Goal: Transaction & Acquisition: Book appointment/travel/reservation

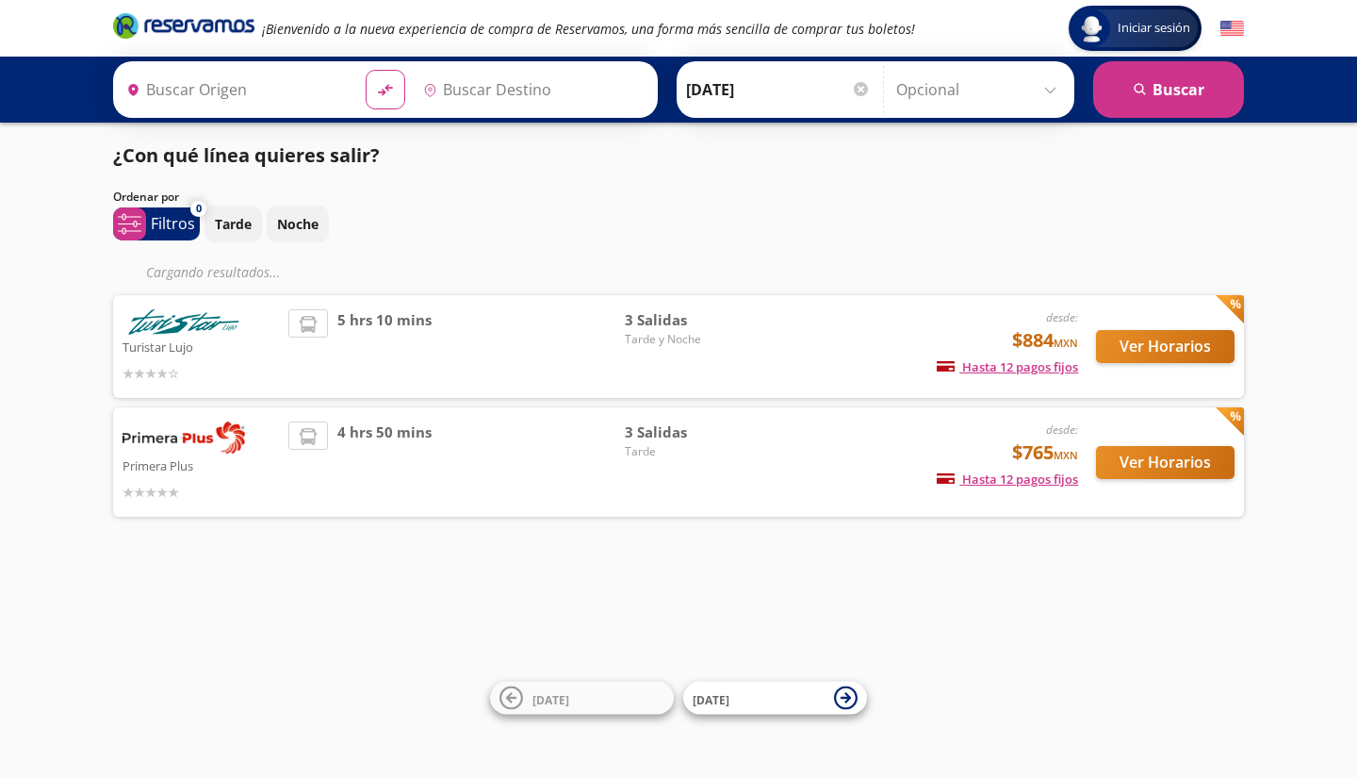
type input "[GEOGRAPHIC_DATA], [GEOGRAPHIC_DATA]"
type input "[PERSON_NAME] de Querétaro, [GEOGRAPHIC_DATA]"
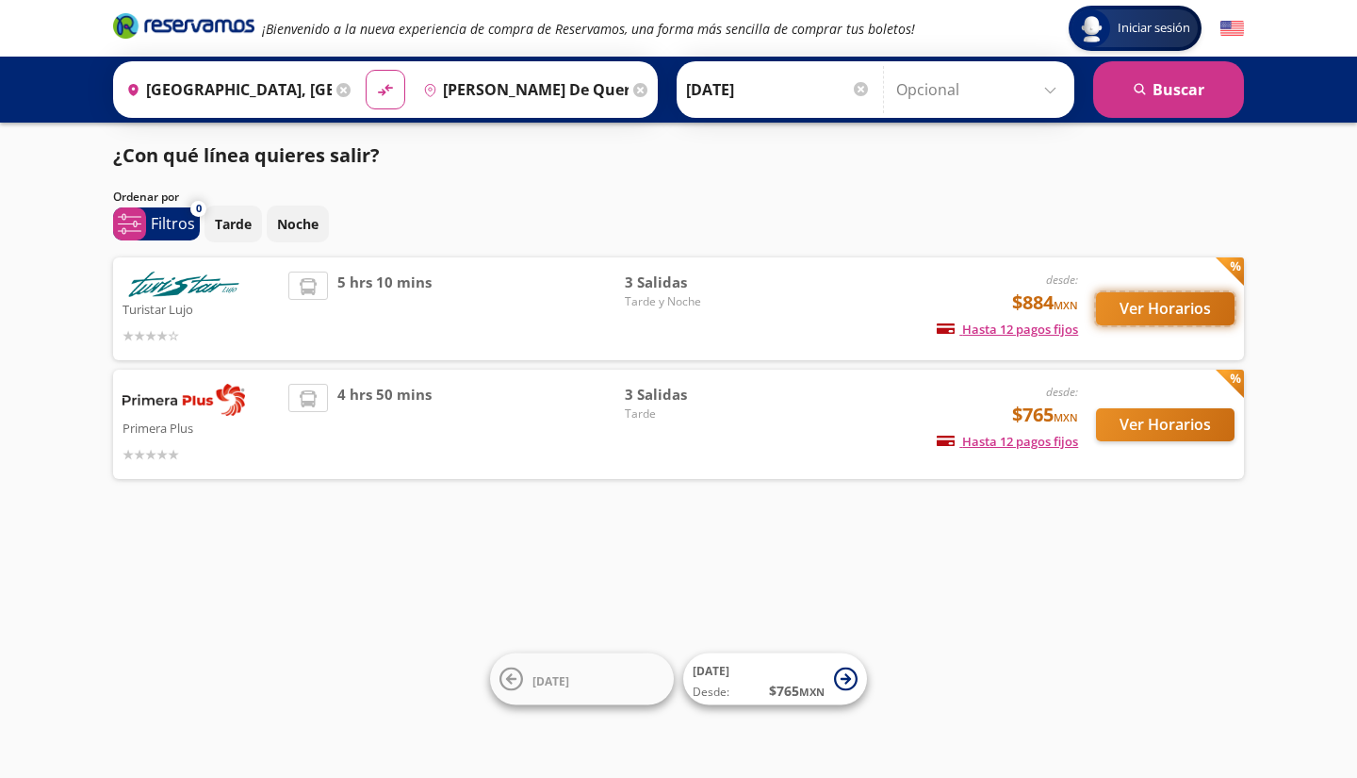
click at [1170, 307] on button "Ver Horarios" at bounding box center [1165, 308] width 139 height 33
click at [1177, 429] on button "Ver Horarios" at bounding box center [1165, 424] width 139 height 33
click at [1138, 308] on button "Ver Horarios" at bounding box center [1165, 308] width 139 height 33
